Goal: Information Seeking & Learning: Learn about a topic

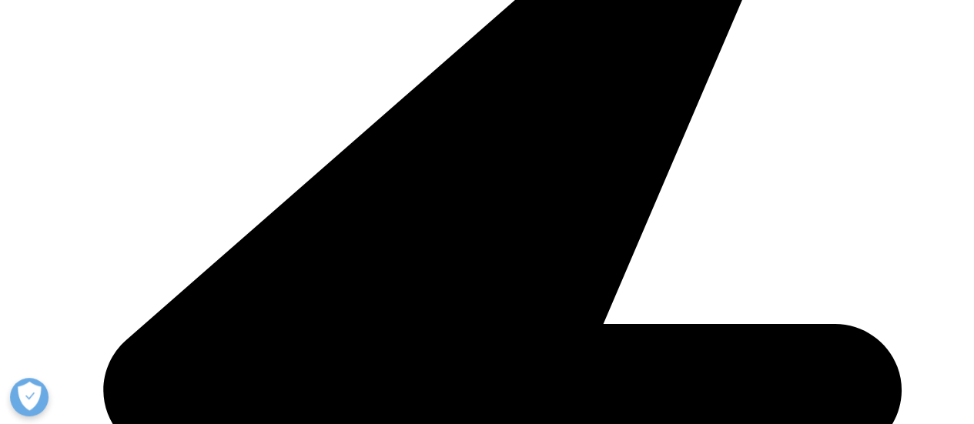
scroll to position [3467, 0]
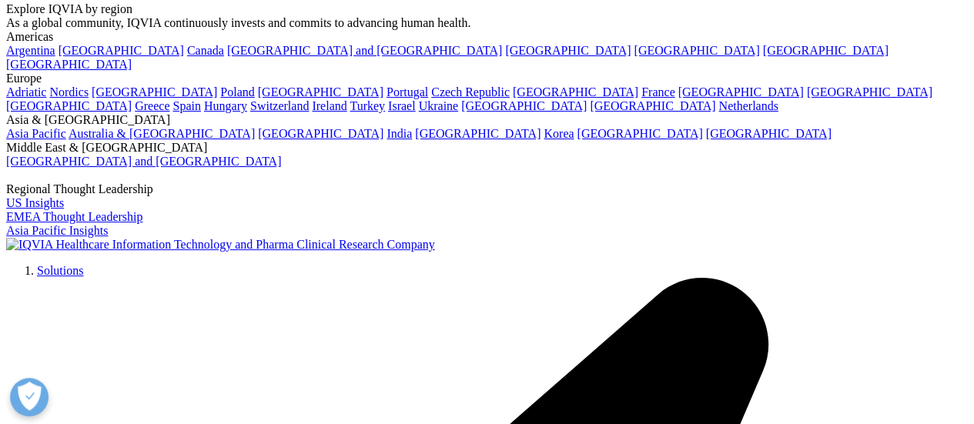
scroll to position [2927, 0]
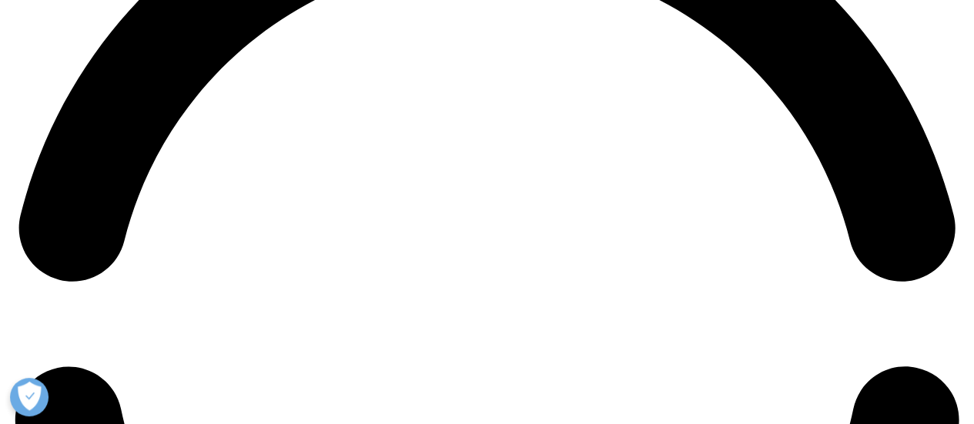
scroll to position [2157, 0]
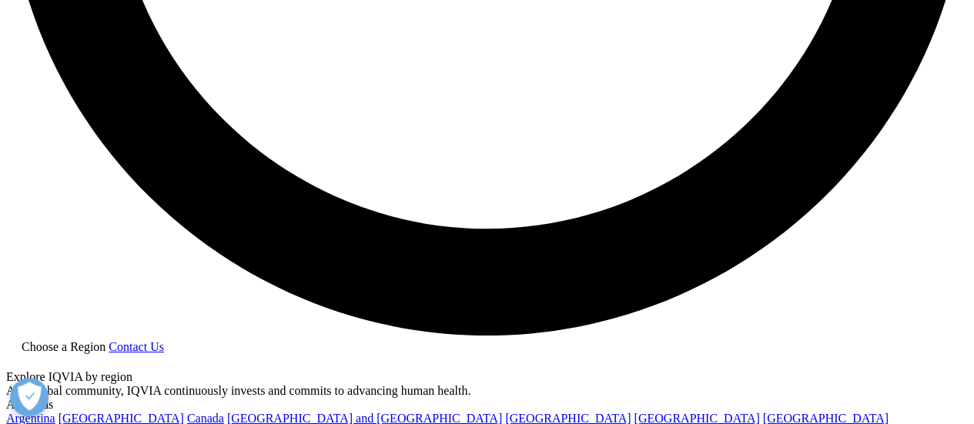
scroll to position [2773, 0]
